Goal: Go to known website: Access a specific website the user already knows

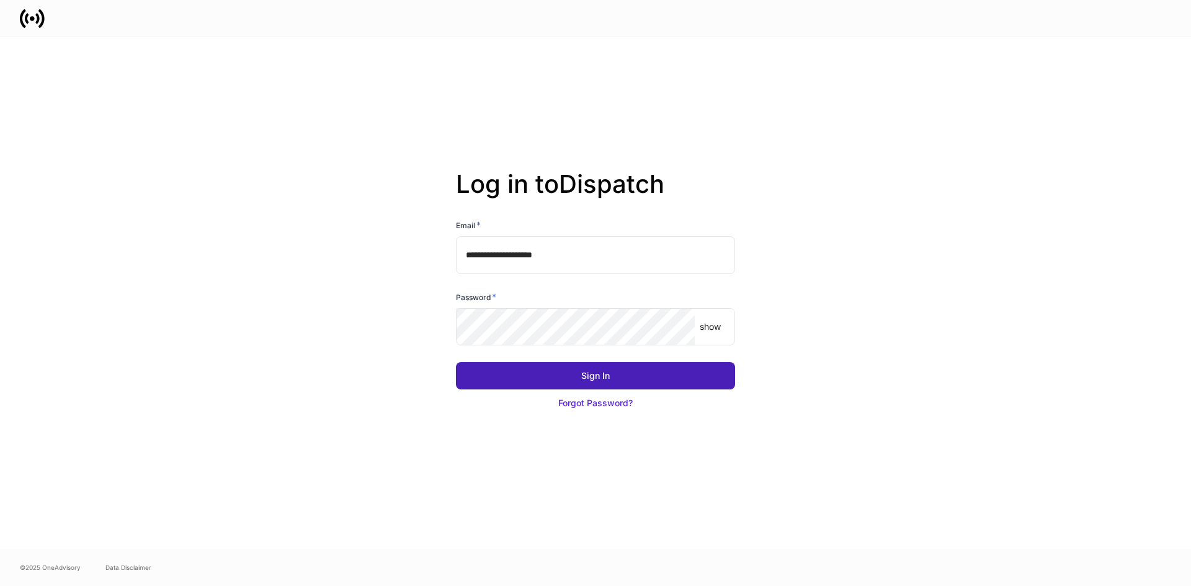
click at [566, 365] on button "Sign In" at bounding box center [595, 375] width 279 height 27
